Goal: Task Accomplishment & Management: Use online tool/utility

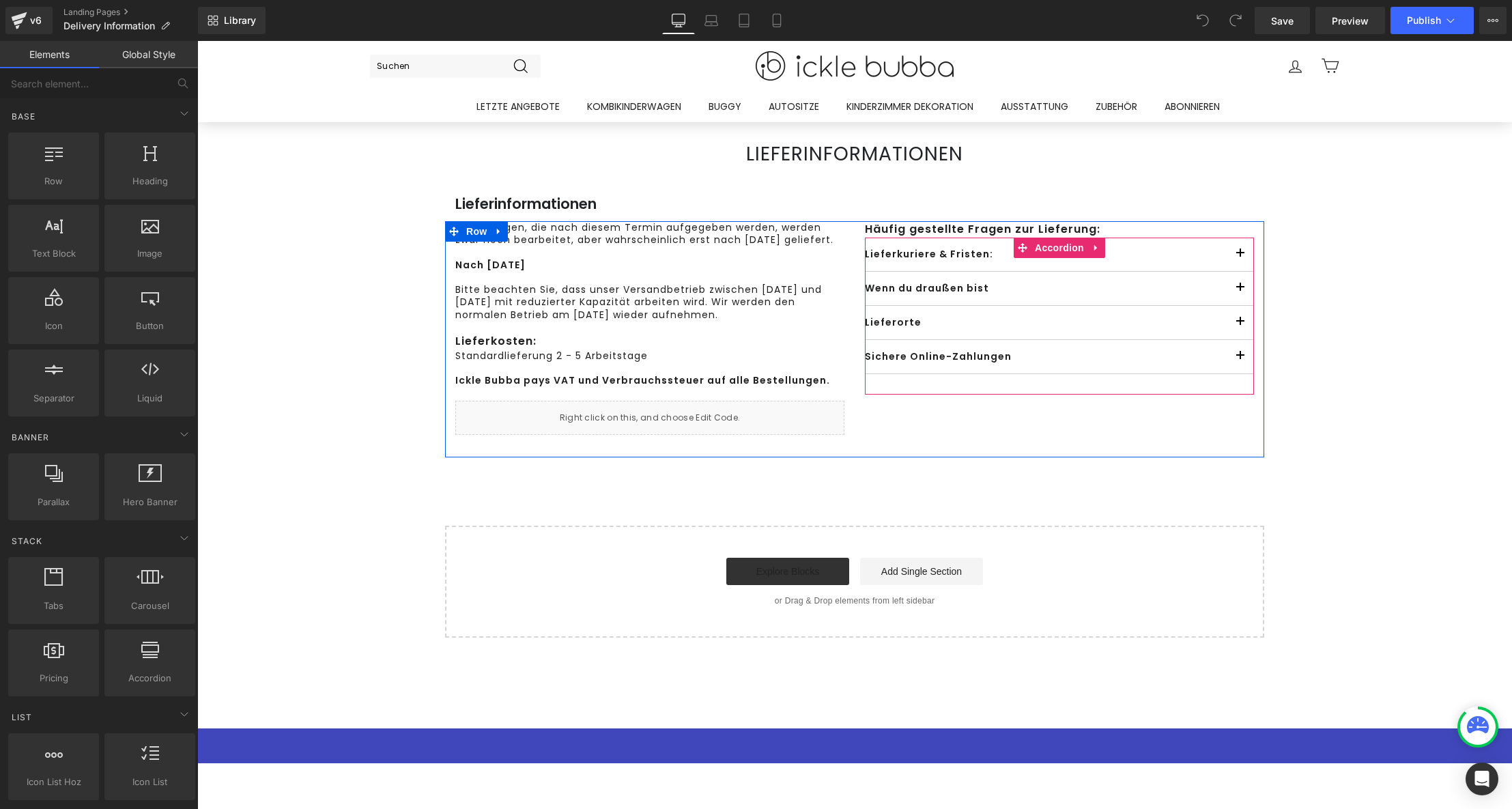
click at [1241, 257] on span "button" at bounding box center [1241, 257] width 0 height 0
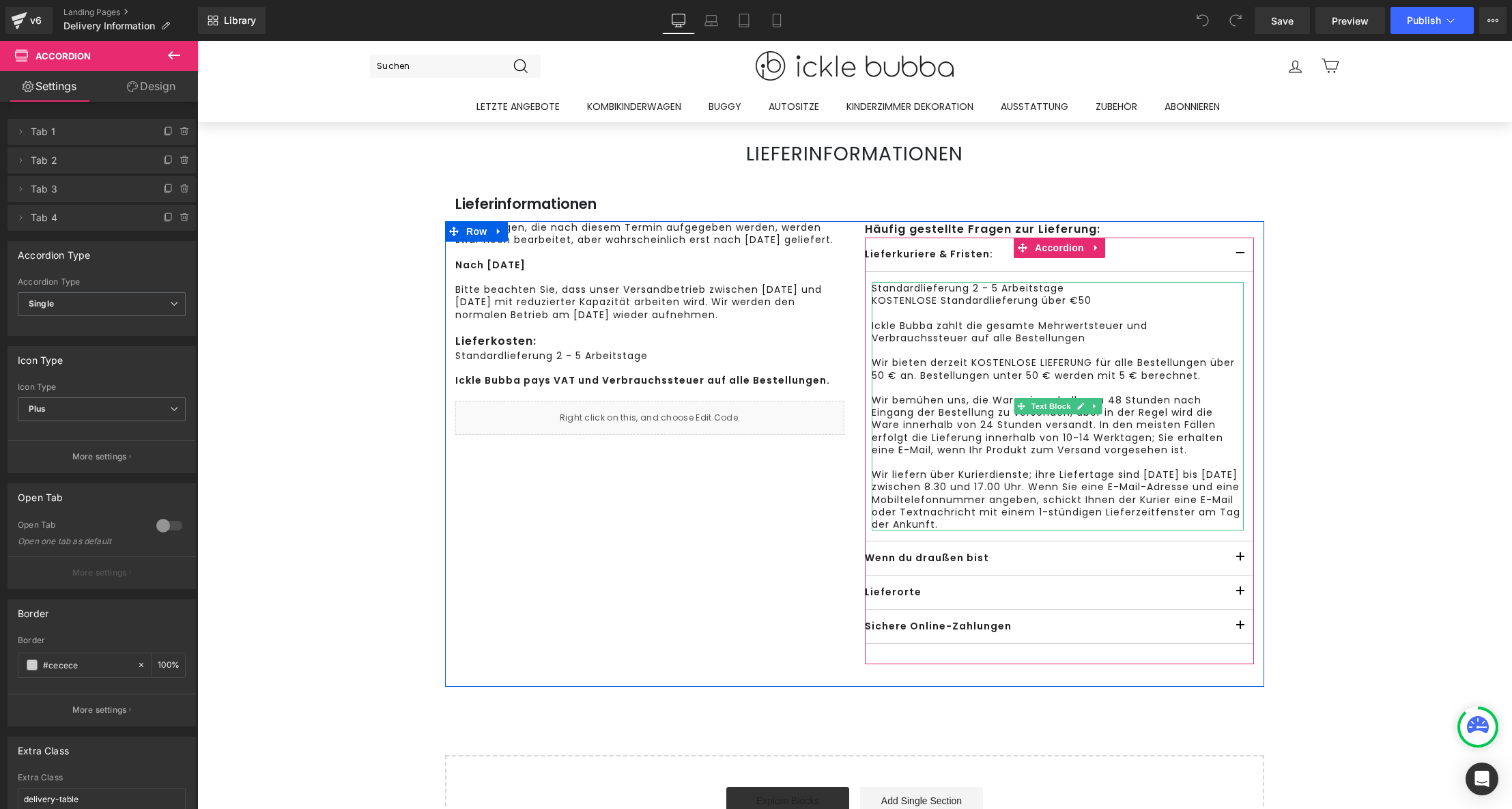
click at [1117, 380] on p "Wir bieten derzeit KOSTENLOSE LIEFERUNG für alle Bestellungen über 50 € an. Bes…" at bounding box center [1058, 368] width 372 height 25
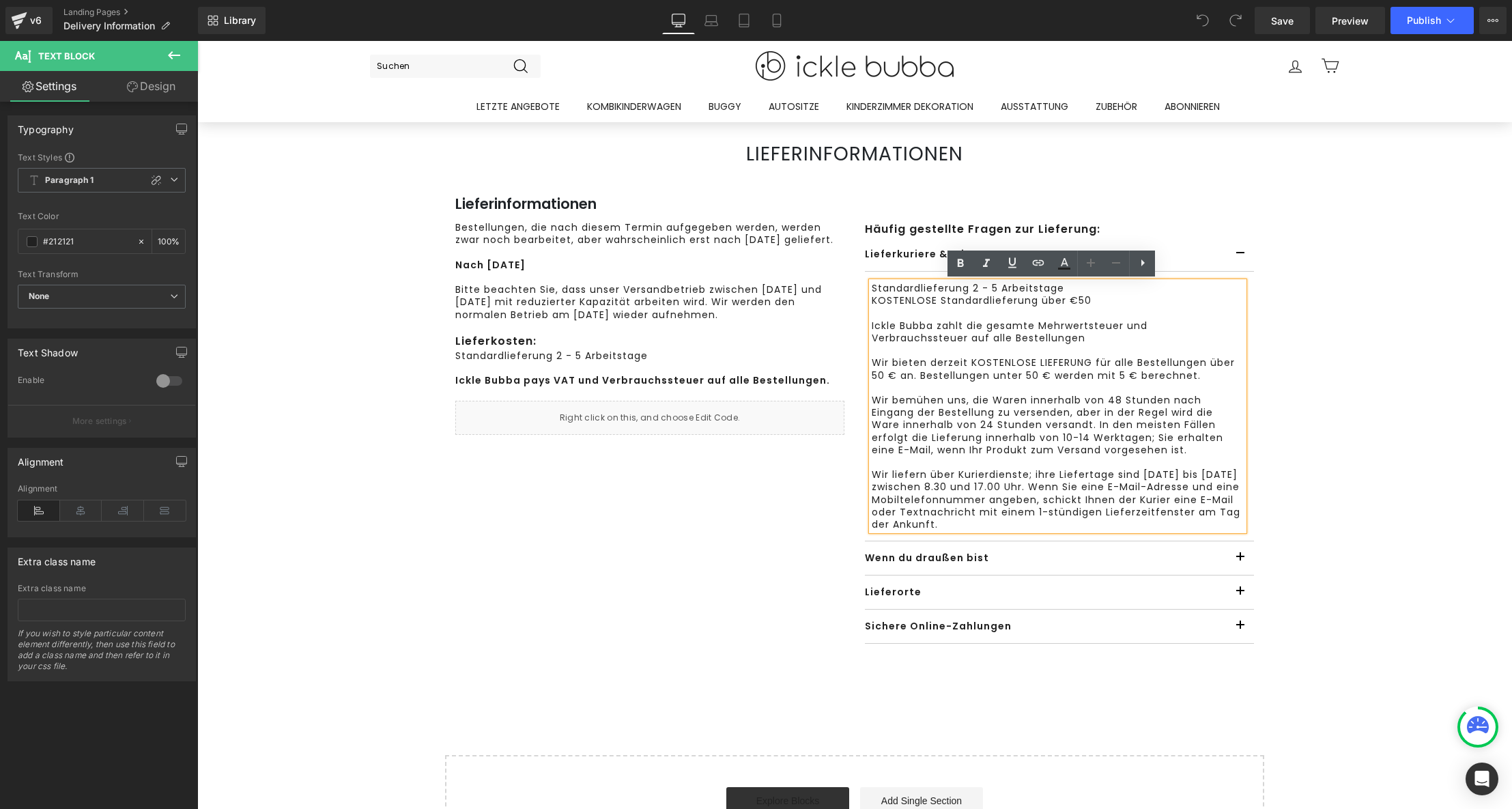
click at [1115, 377] on p "Wir bieten derzeit KOSTENLOSE LIEFERUNG für alle Bestellungen über 50 € an. Bes…" at bounding box center [1058, 368] width 372 height 25
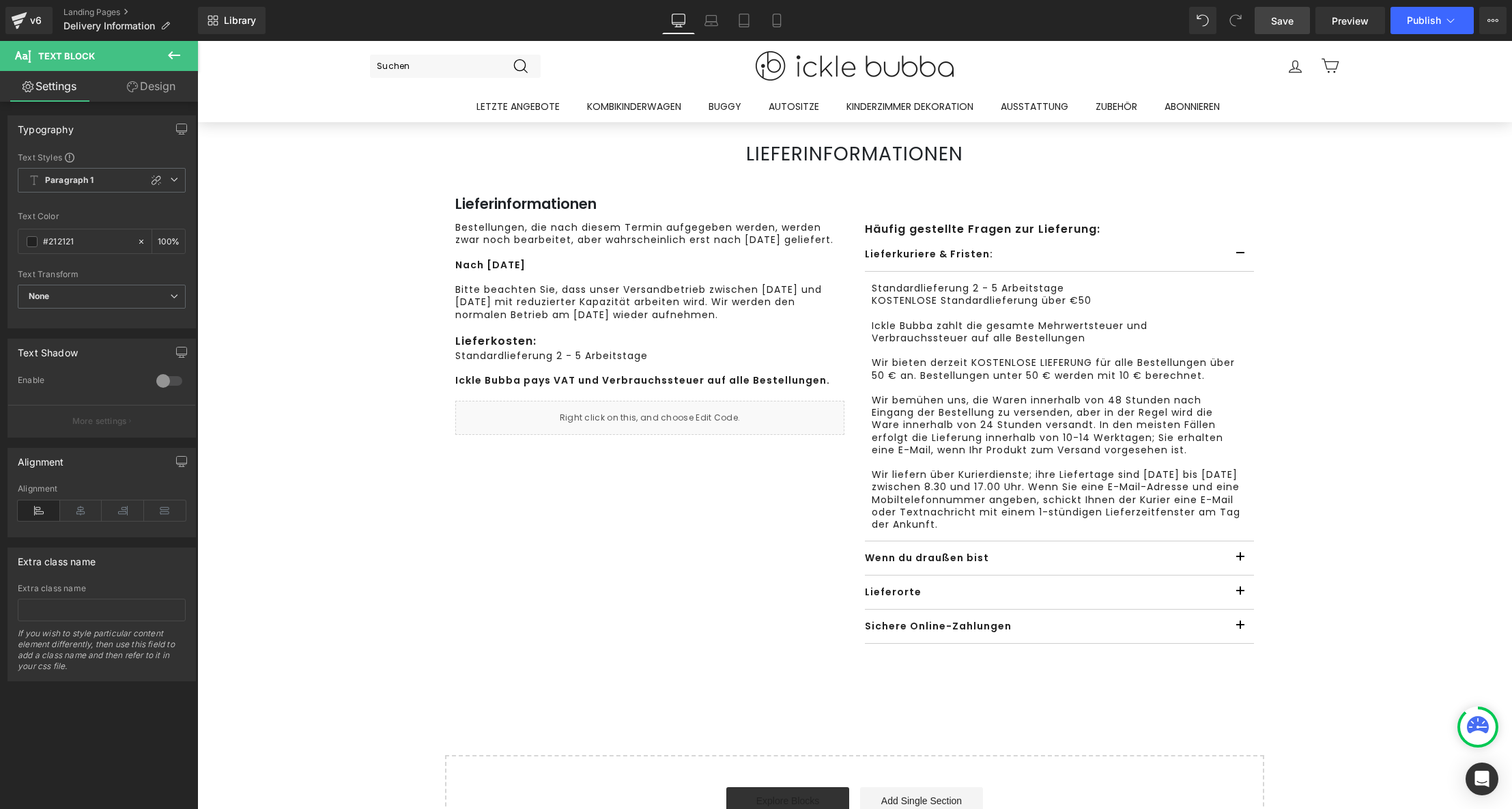
click at [1288, 23] on span "Save" at bounding box center [1283, 21] width 23 height 14
click at [1440, 25] on span "Publish" at bounding box center [1424, 20] width 35 height 11
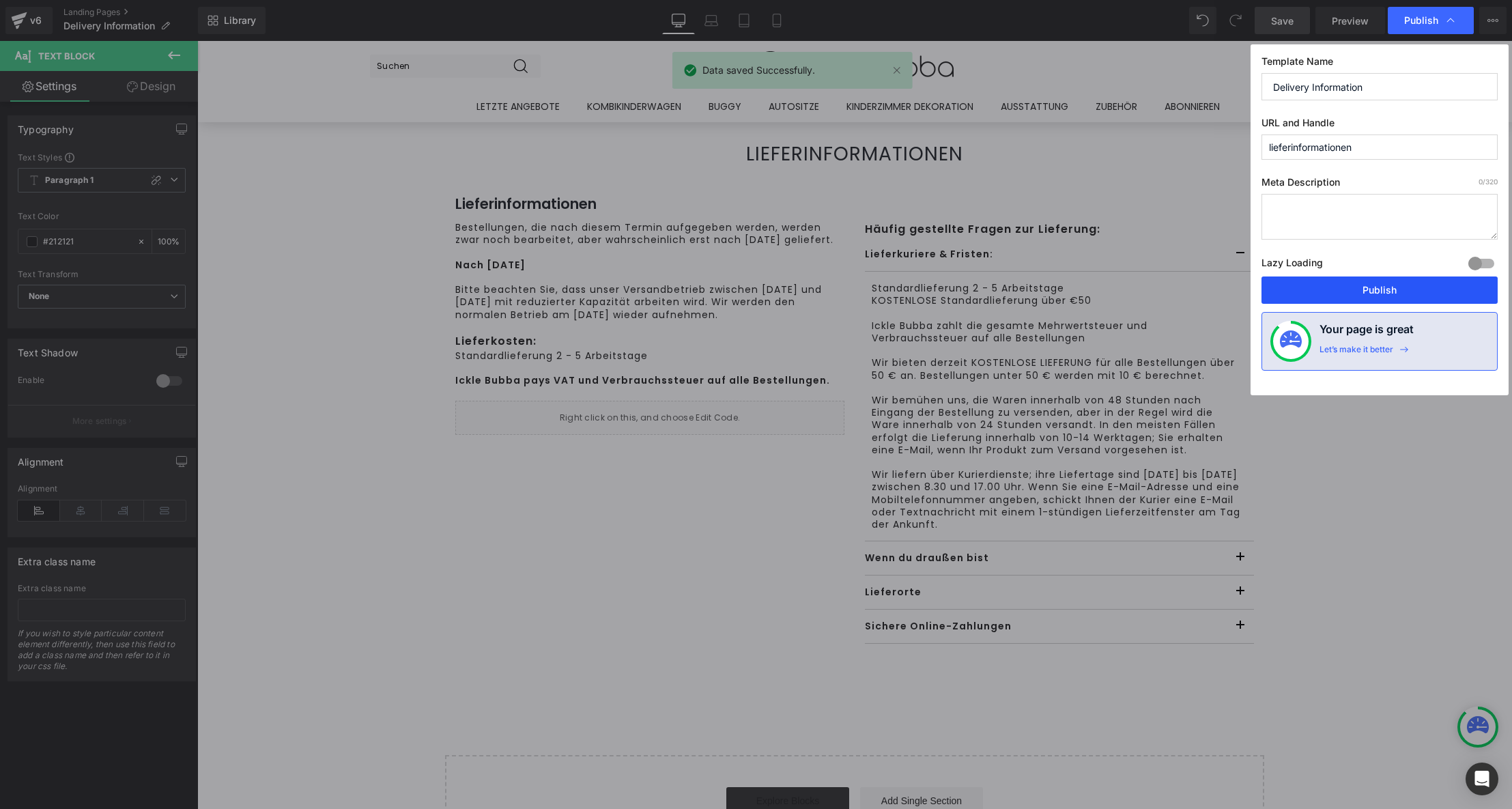
click at [1403, 297] on button "Publish" at bounding box center [1379, 291] width 236 height 28
